Goal: Information Seeking & Learning: Learn about a topic

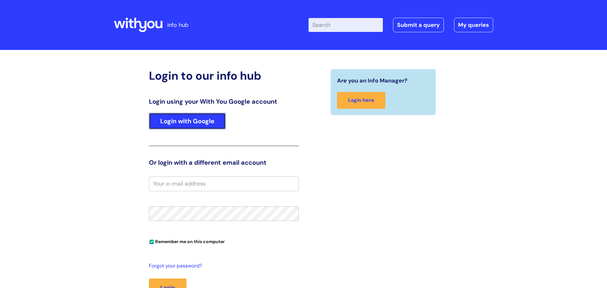
click at [213, 123] on link "Login with Google" at bounding box center [187, 121] width 77 height 16
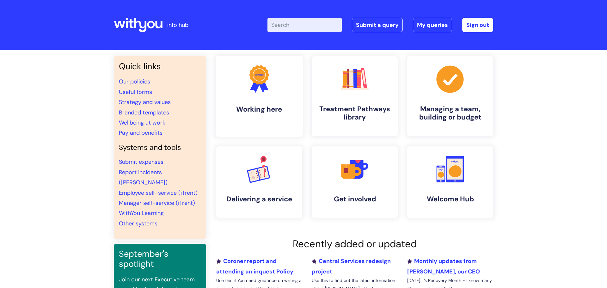
click at [276, 100] on link ".cls-1{fill:#f89b22;}.cls-1,.cls-2,.cls-3{stroke-width:0px;}.cls-2{fill:#2d3cff…" at bounding box center [259, 96] width 87 height 81
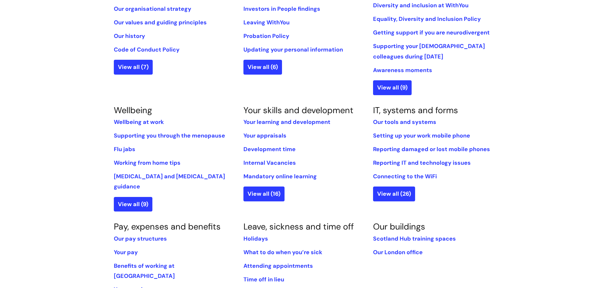
scroll to position [180, 0]
click at [273, 70] on link "View all (6)" at bounding box center [263, 66] width 39 height 15
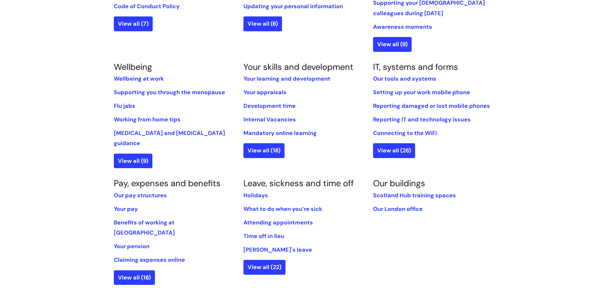
scroll to position [225, 0]
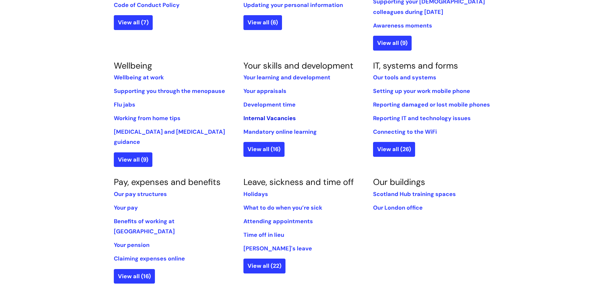
click at [277, 119] on link "Internal Vacancies" at bounding box center [270, 119] width 53 height 8
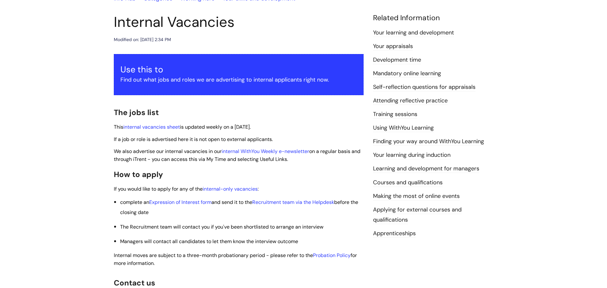
scroll to position [67, 0]
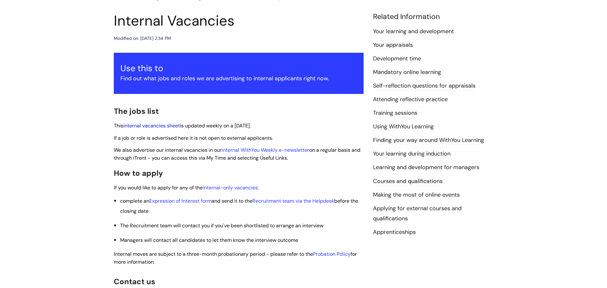
click at [140, 126] on link "internal vacancies sheet" at bounding box center [151, 125] width 57 height 7
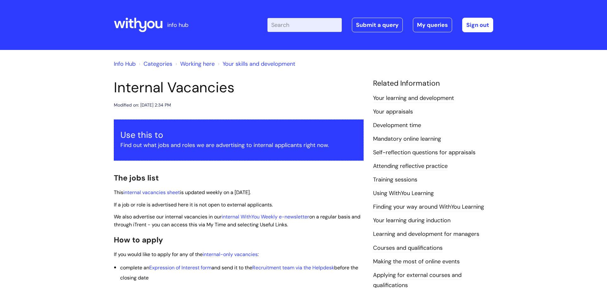
scroll to position [67, 0]
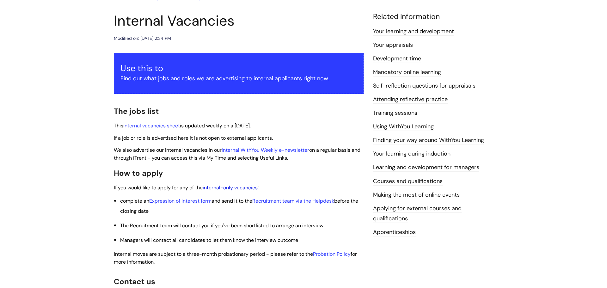
click at [235, 188] on link "internal-only vacancies" at bounding box center [230, 187] width 55 height 7
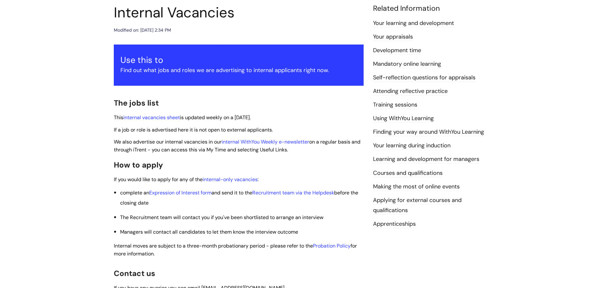
scroll to position [144, 0]
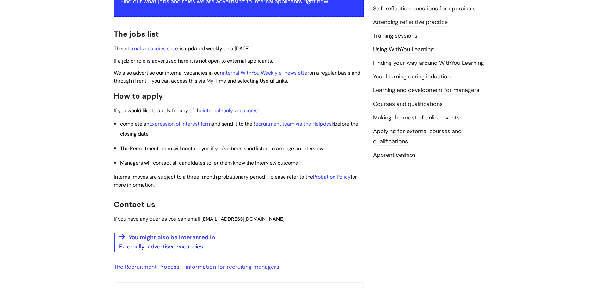
click at [164, 246] on link "Externally-advertised vacancies" at bounding box center [161, 247] width 84 height 8
